Goal: Task Accomplishment & Management: Use online tool/utility

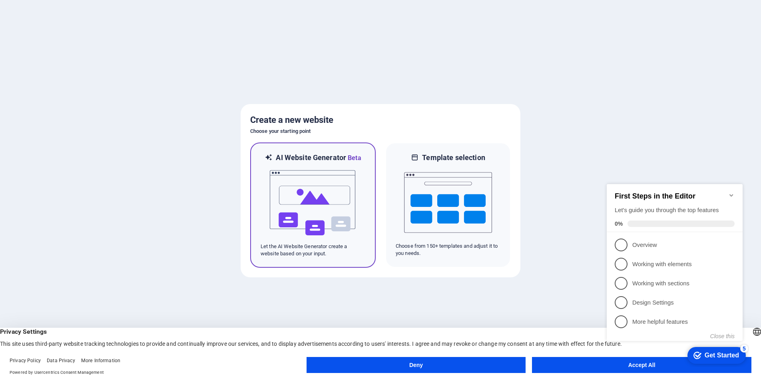
click at [295, 230] on img at bounding box center [313, 203] width 88 height 80
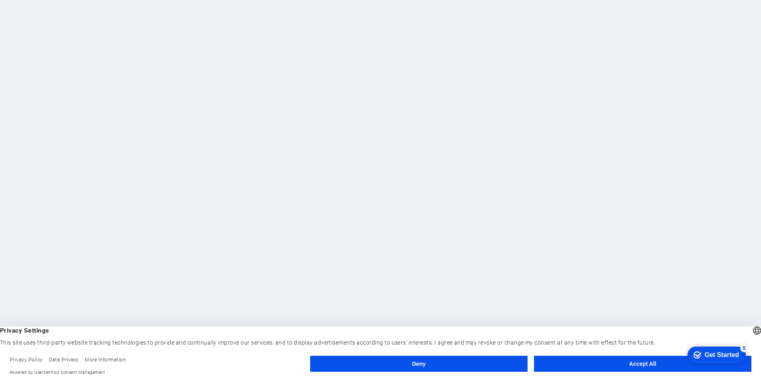
click at [639, 362] on button "Accept All" at bounding box center [643, 364] width 218 height 16
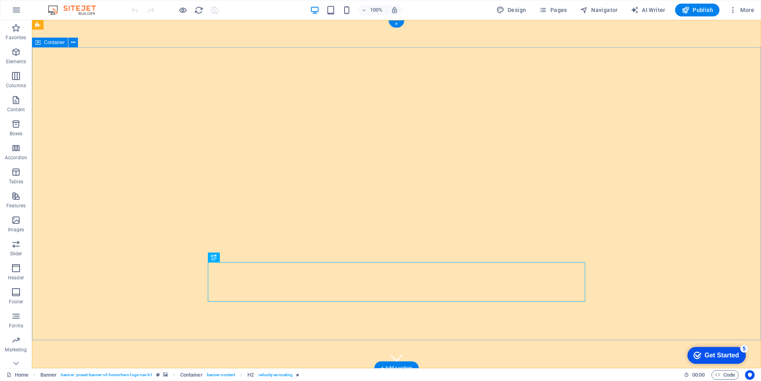
click at [20, 222] on icon "button" at bounding box center [16, 220] width 10 height 10
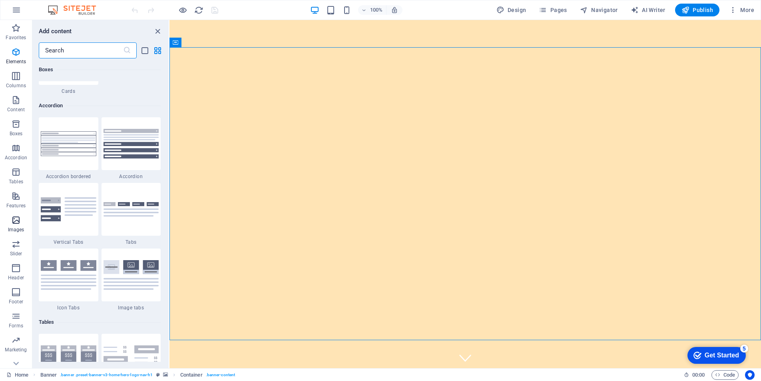
scroll to position [4055, 0]
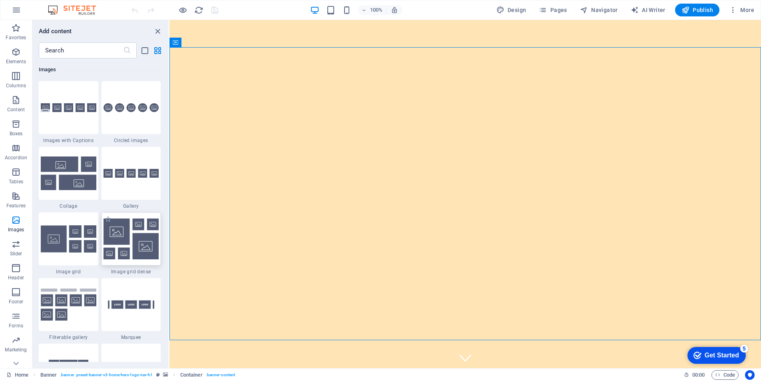
click at [146, 234] on img at bounding box center [132, 238] width 56 height 41
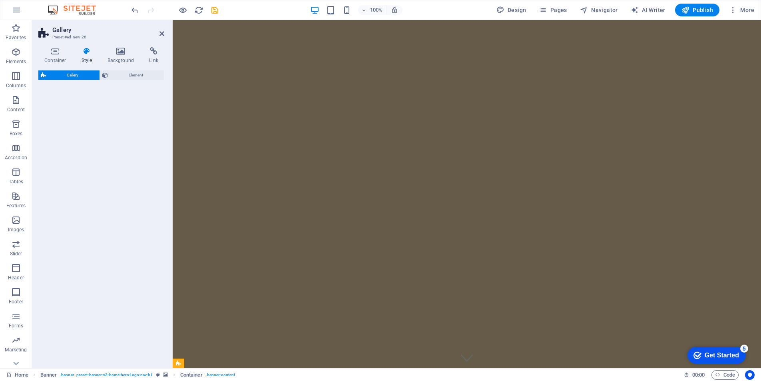
select select "rem"
select select "preset-gallery-v3-grid-dense"
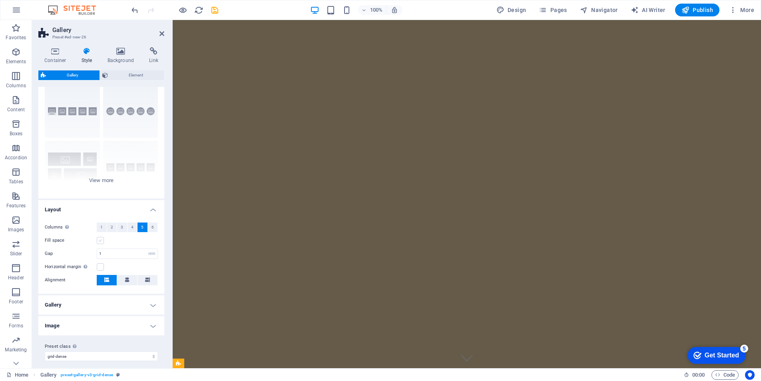
scroll to position [22, 0]
click at [150, 308] on h4 "Gallery" at bounding box center [101, 305] width 126 height 19
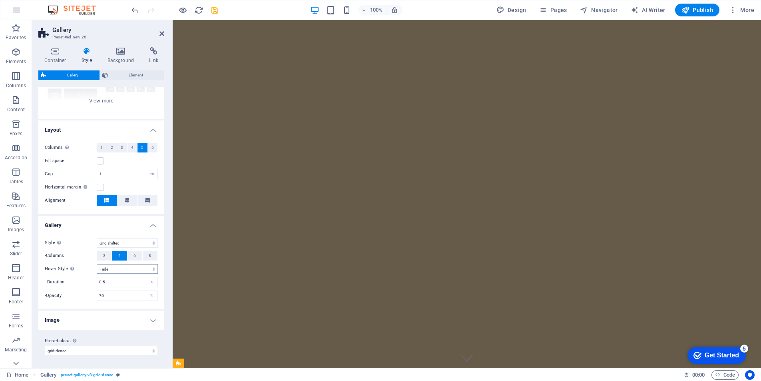
scroll to position [0, 0]
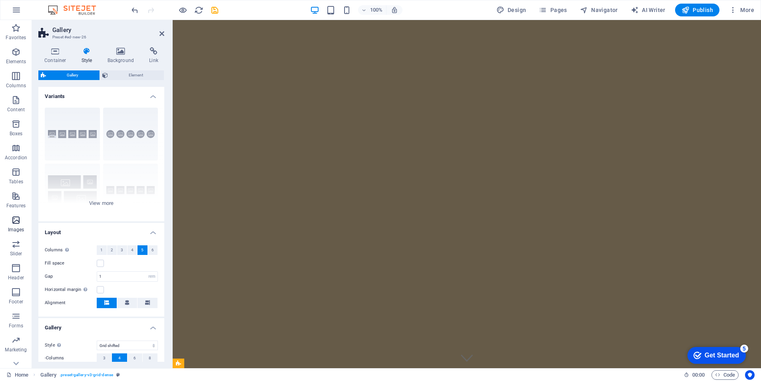
click at [14, 220] on icon "button" at bounding box center [16, 220] width 10 height 10
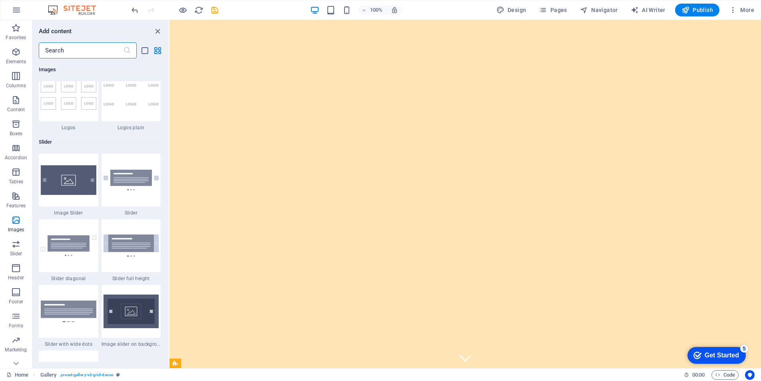
scroll to position [4465, 0]
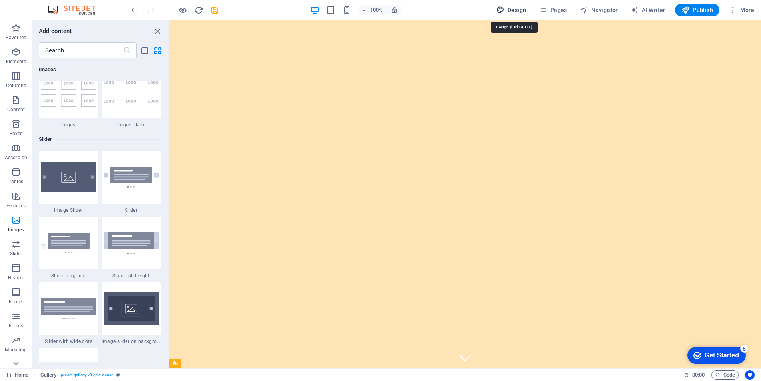
click at [526, 9] on span "Design" at bounding box center [512, 10] width 30 height 8
select select "px"
select select "200"
select select "px"
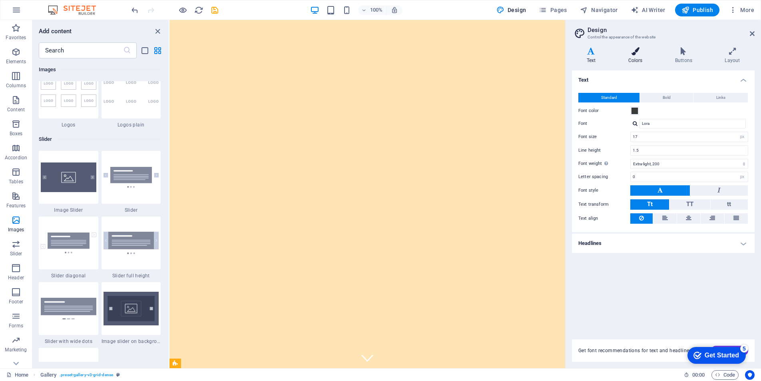
click at [644, 56] on h4 "Colors" at bounding box center [637, 55] width 47 height 17
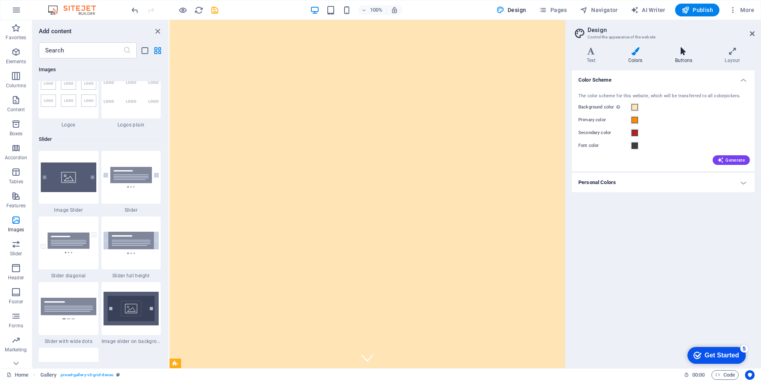
click at [678, 56] on h4 "Buttons" at bounding box center [686, 55] width 50 height 17
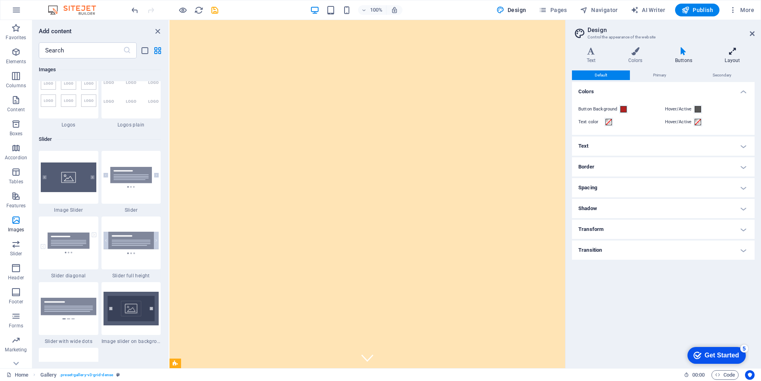
click at [735, 56] on h4 "Layout" at bounding box center [733, 55] width 44 height 17
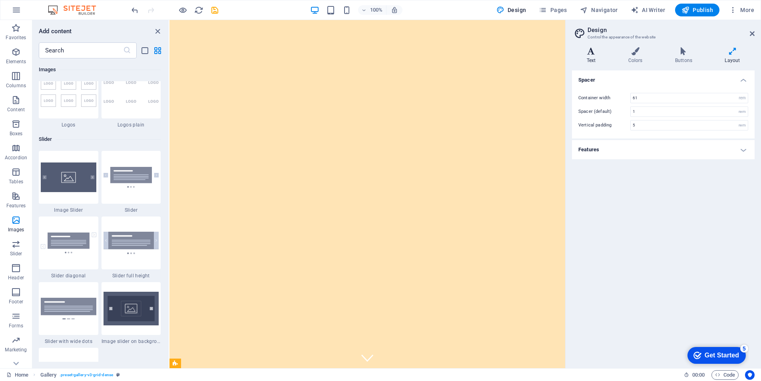
click at [593, 59] on h4 "Text" at bounding box center [593, 55] width 42 height 17
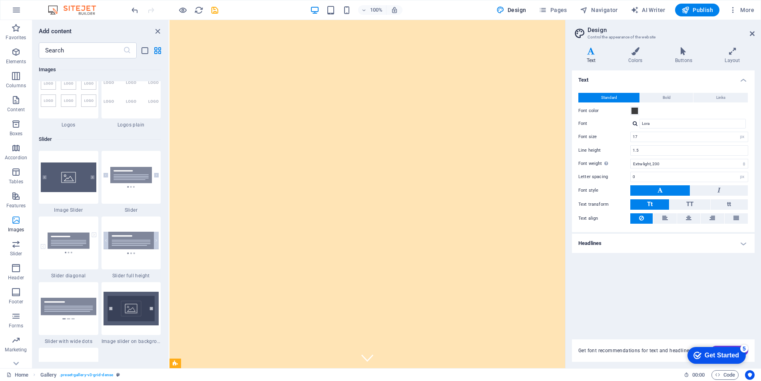
click at [14, 220] on icon "button" at bounding box center [16, 220] width 10 height 10
click at [751, 36] on icon at bounding box center [752, 33] width 5 height 6
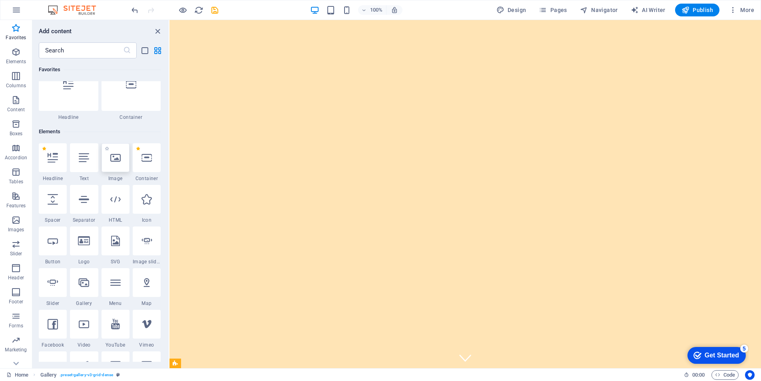
scroll to position [26, 0]
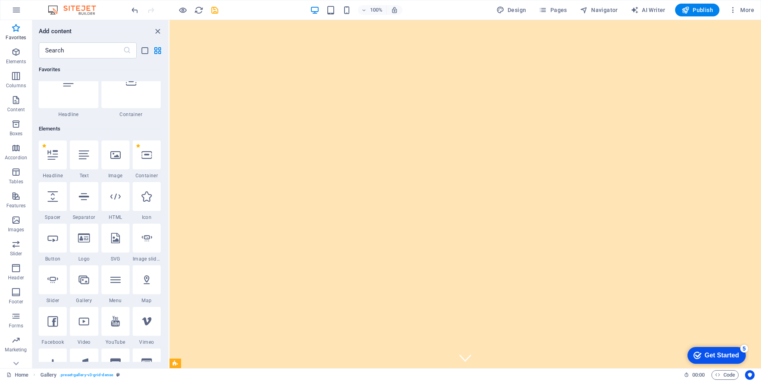
click at [115, 160] on icon at bounding box center [115, 155] width 10 height 10
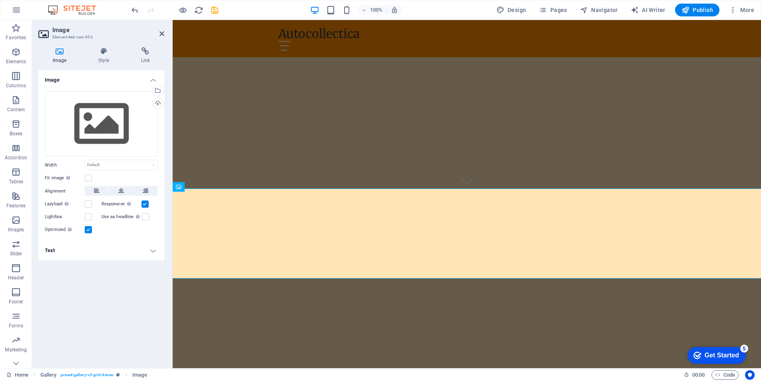
click at [64, 56] on h4 "Image" at bounding box center [61, 55] width 46 height 17
click at [16, 221] on icon "button" at bounding box center [16, 220] width 10 height 10
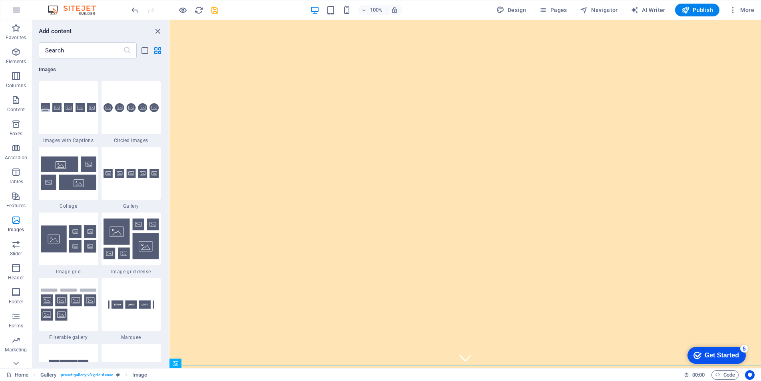
click at [15, 12] on icon "button" at bounding box center [17, 10] width 10 height 10
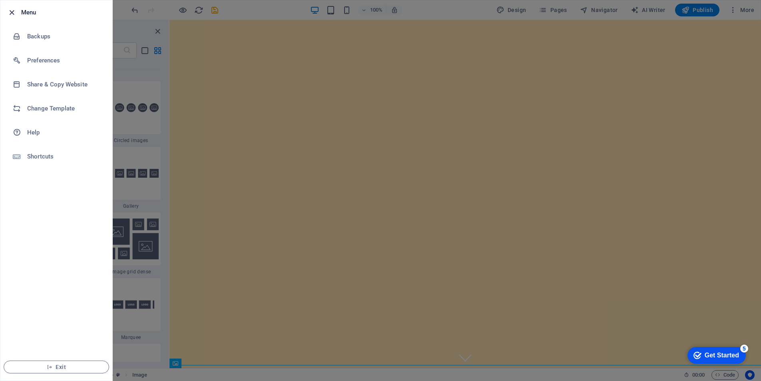
click at [13, 14] on icon "button" at bounding box center [11, 12] width 9 height 9
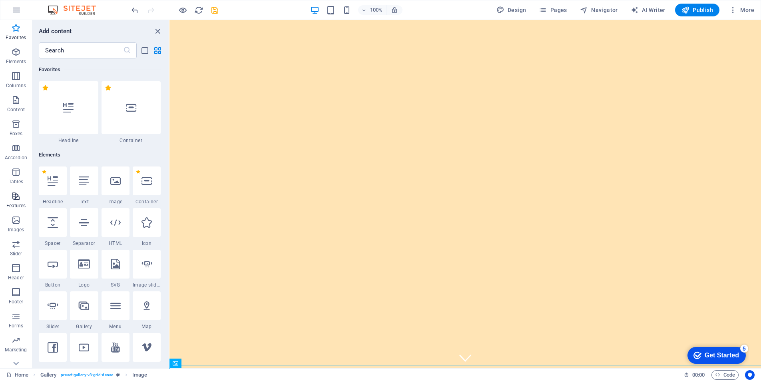
click at [14, 199] on icon "button" at bounding box center [16, 196] width 10 height 10
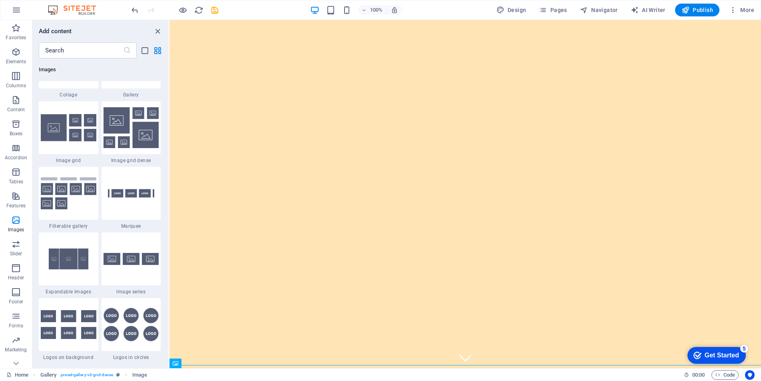
scroll to position [4168, 0]
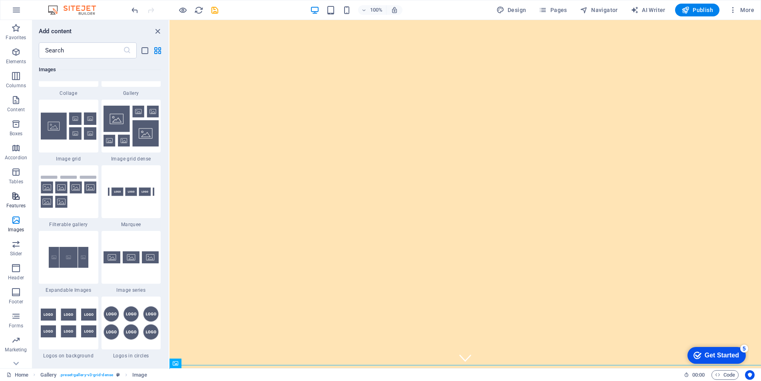
click at [12, 198] on icon "button" at bounding box center [16, 196] width 10 height 10
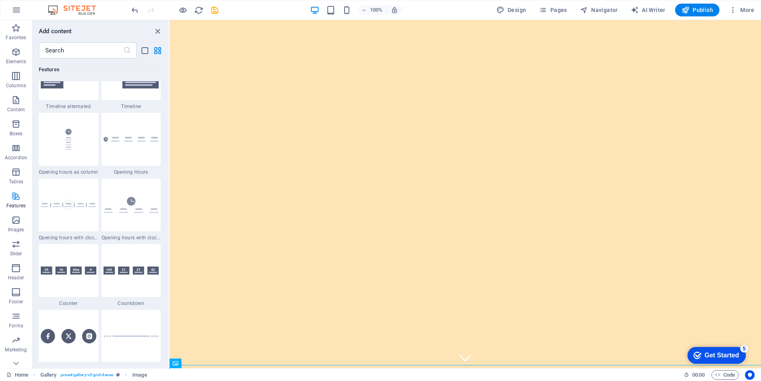
scroll to position [3118, 0]
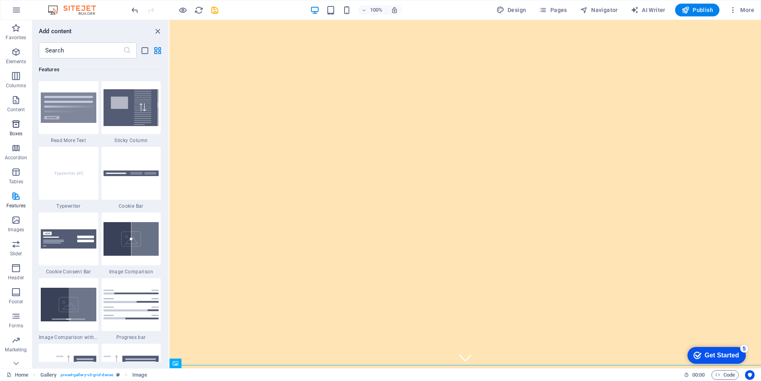
click at [16, 124] on icon "button" at bounding box center [16, 124] width 10 height 10
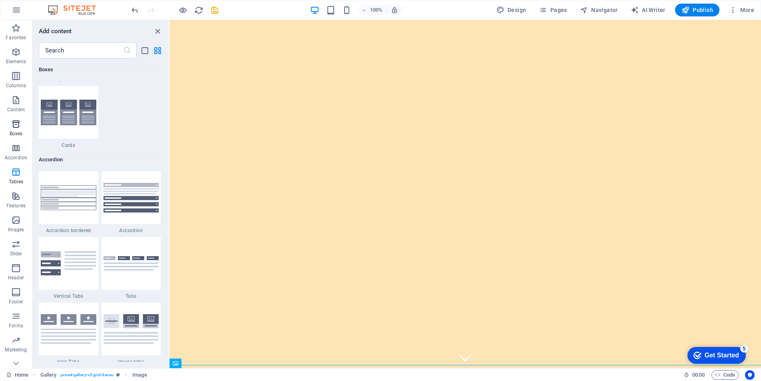
scroll to position [2206, 0]
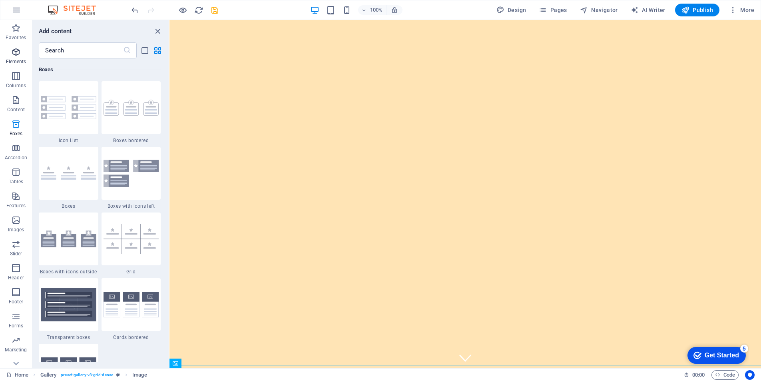
click at [12, 55] on icon "button" at bounding box center [16, 52] width 10 height 10
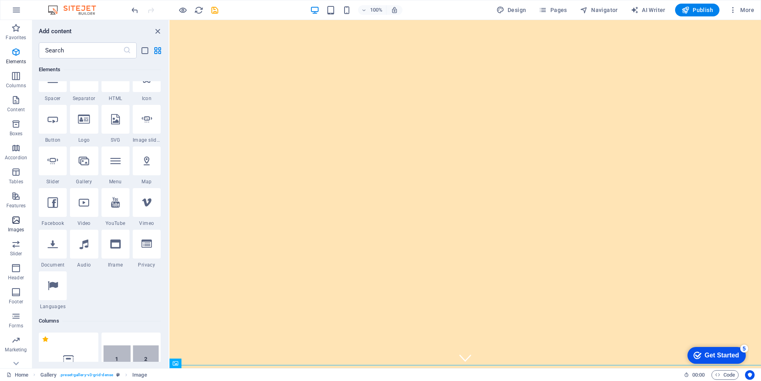
scroll to position [12, 0]
click at [16, 340] on p "Marketing" at bounding box center [16, 337] width 22 height 6
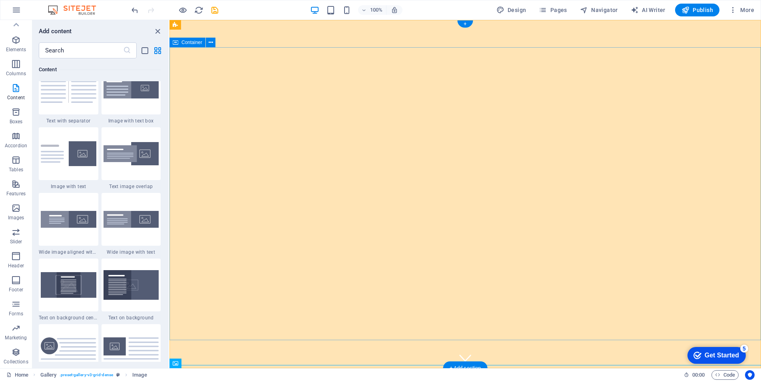
scroll to position [1484, 0]
click at [594, 7] on span "Navigator" at bounding box center [599, 10] width 38 height 8
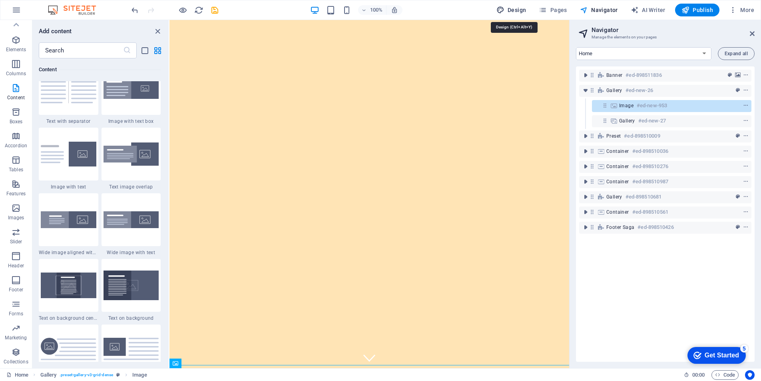
click at [516, 8] on span "Design" at bounding box center [512, 10] width 30 height 8
select select "px"
select select "200"
select select "px"
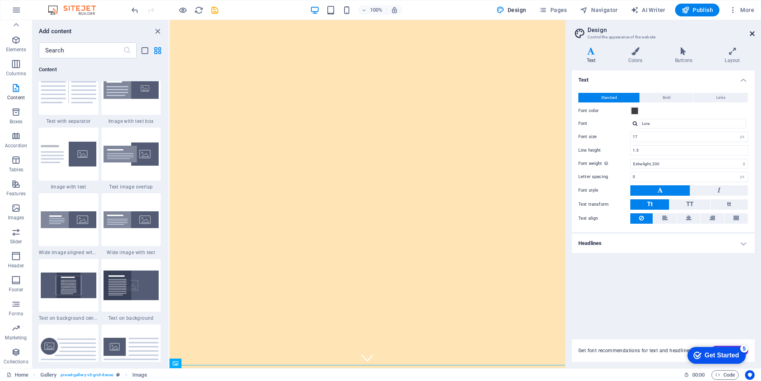
click at [752, 33] on icon at bounding box center [752, 33] width 5 height 6
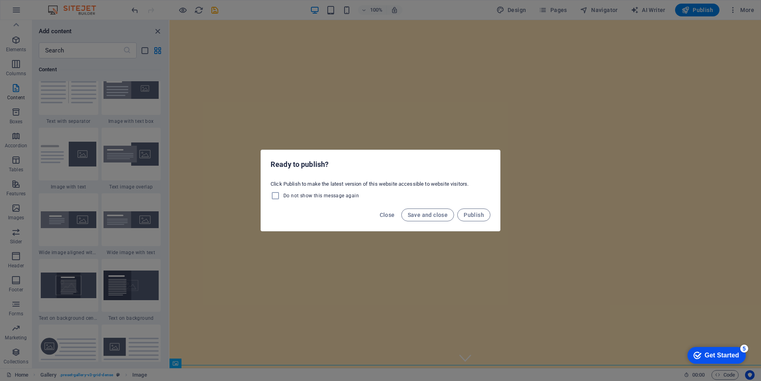
click at [338, 196] on span "Do not show this message again" at bounding box center [322, 195] width 76 height 6
click at [284, 196] on input "Do not show this message again" at bounding box center [277, 196] width 13 height 10
checkbox input "true"
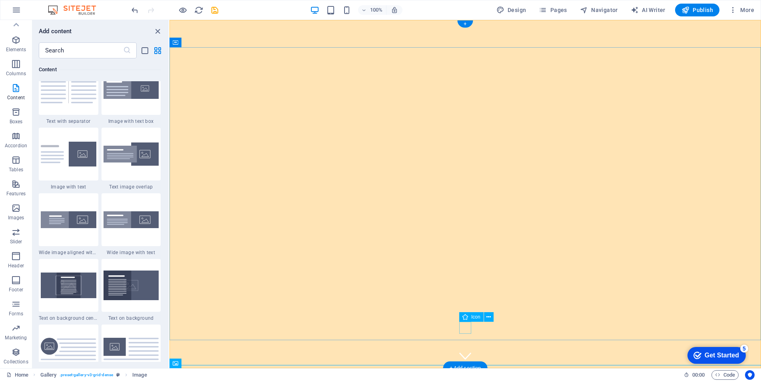
click at [466, 350] on figure at bounding box center [466, 356] width 12 height 12
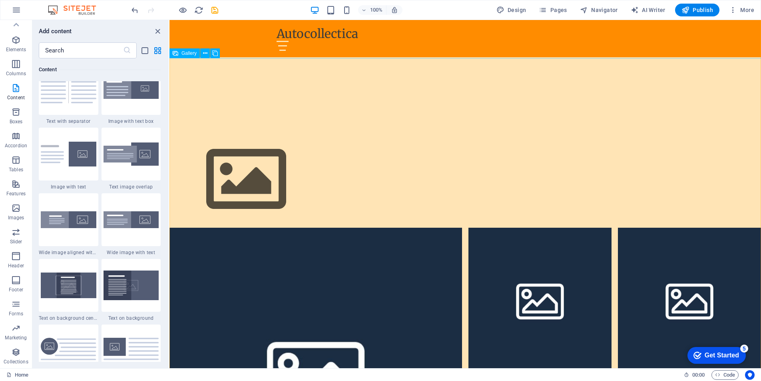
scroll to position [397, 0]
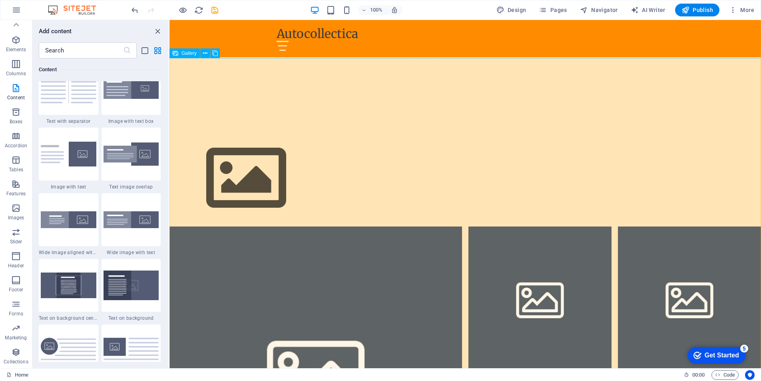
click at [312, 246] on li at bounding box center [316, 372] width 293 height 293
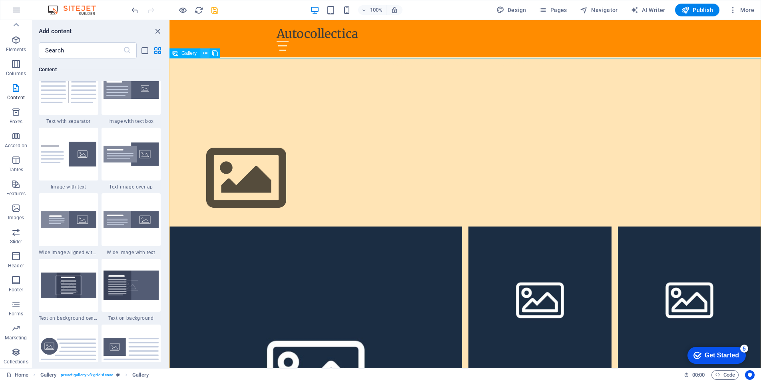
click at [204, 54] on icon at bounding box center [205, 53] width 4 height 8
